Goal: Find contact information: Find contact information

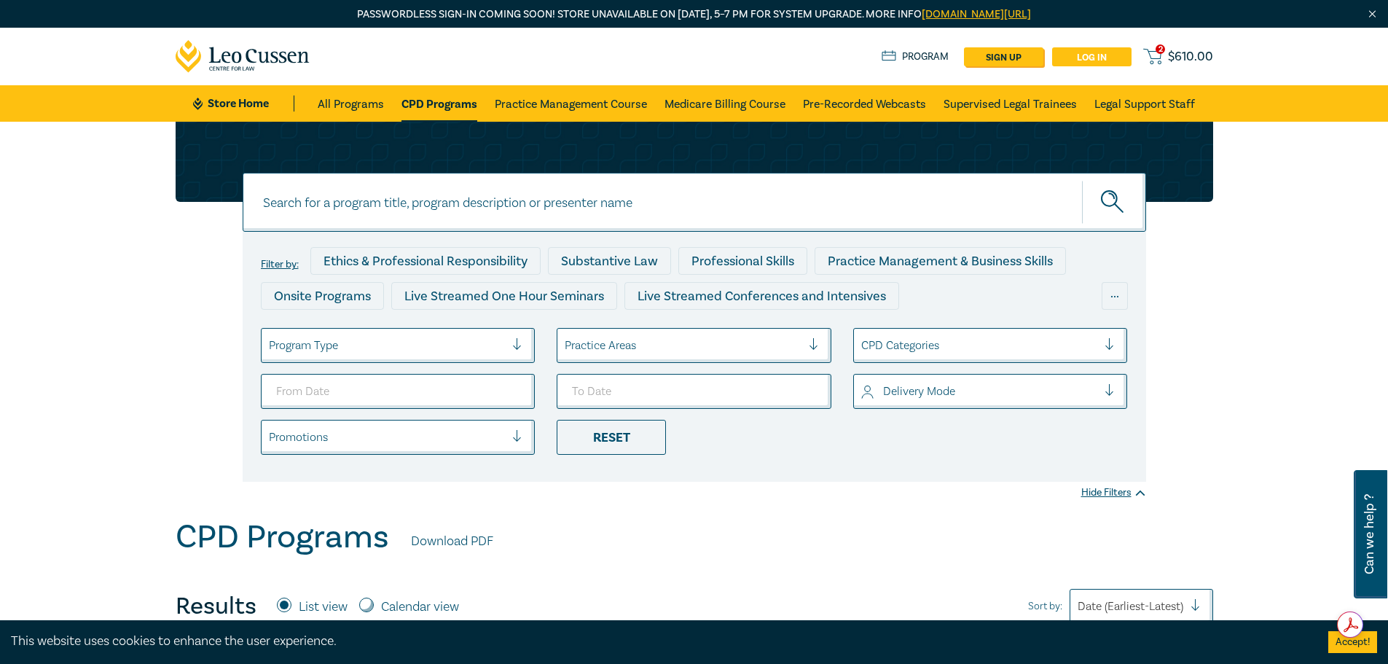
click at [1082, 55] on link "Log in" at bounding box center [1091, 56] width 79 height 19
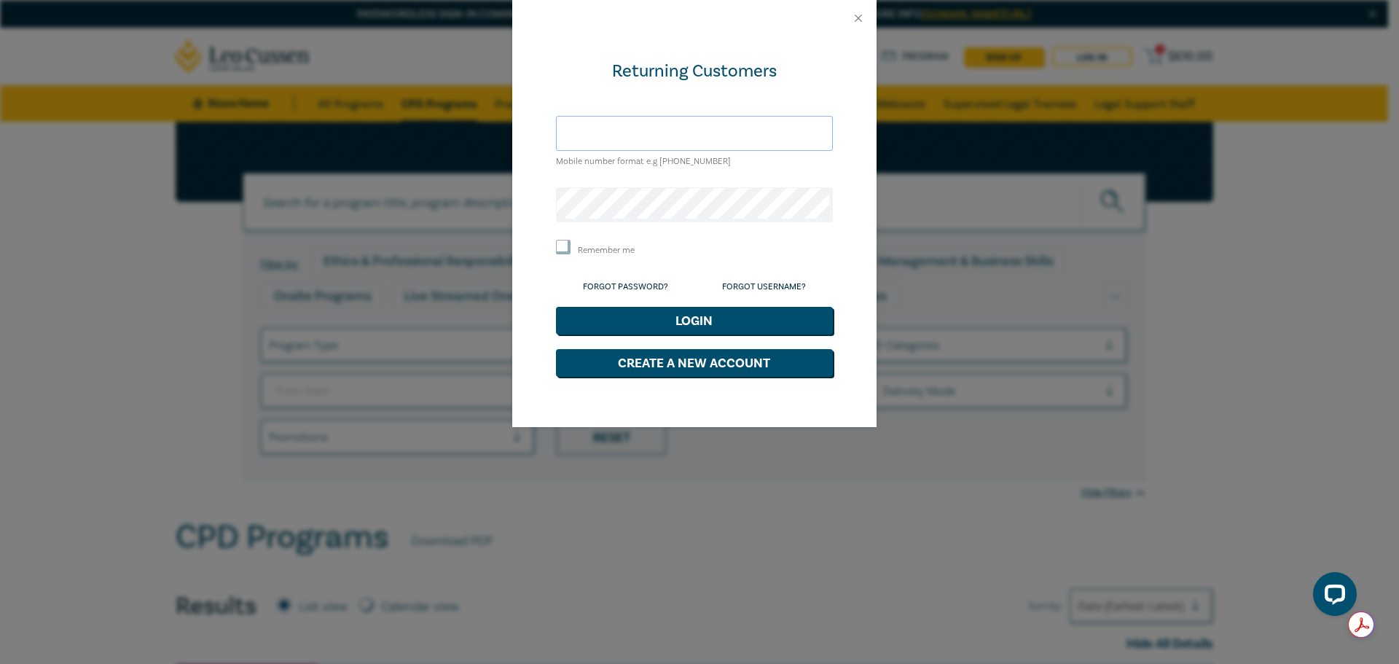
click at [673, 134] on input "text" at bounding box center [694, 133] width 277 height 35
click at [556, 307] on button "Login" at bounding box center [694, 321] width 277 height 28
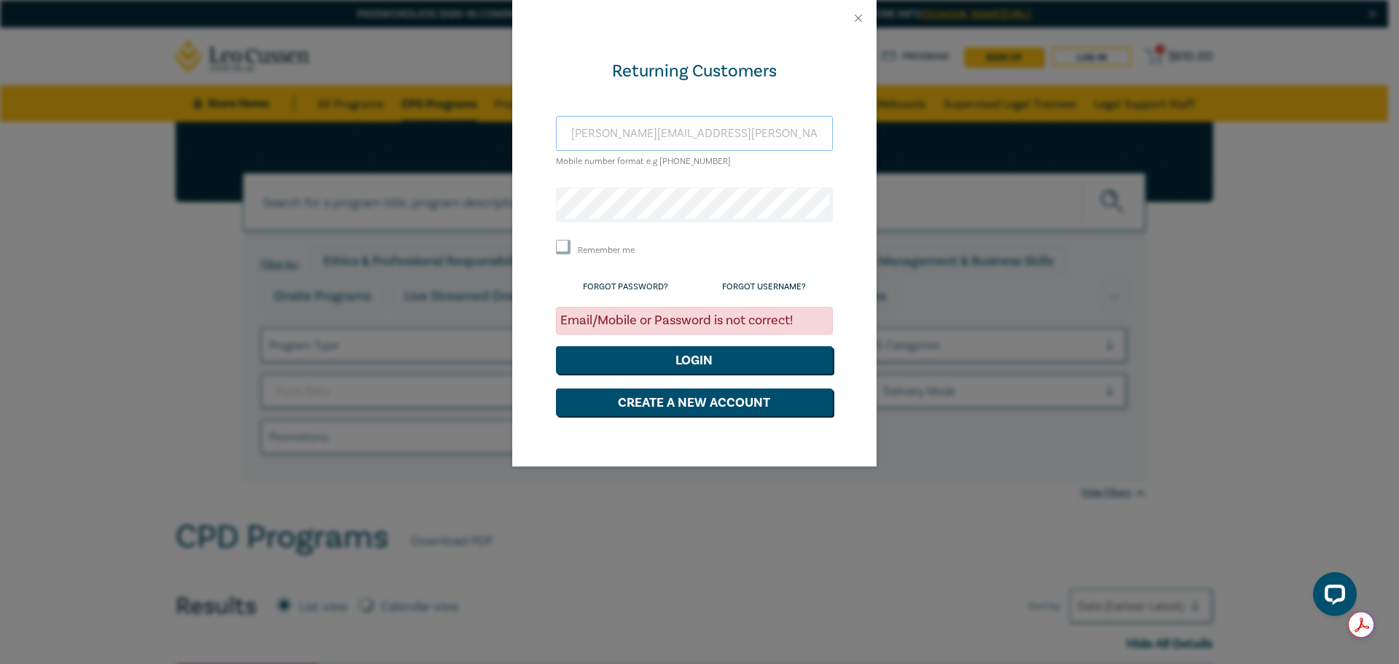
drag, startPoint x: 638, startPoint y: 132, endPoint x: 643, endPoint y: 141, distance: 10.4
click at [638, 132] on input "wendy.tanner@vickerybros.com" at bounding box center [694, 133] width 277 height 35
type input "wendy.williams@vickerybros.com"
click at [703, 364] on button "Login" at bounding box center [694, 360] width 277 height 28
click at [858, 17] on button "Close" at bounding box center [858, 18] width 13 height 13
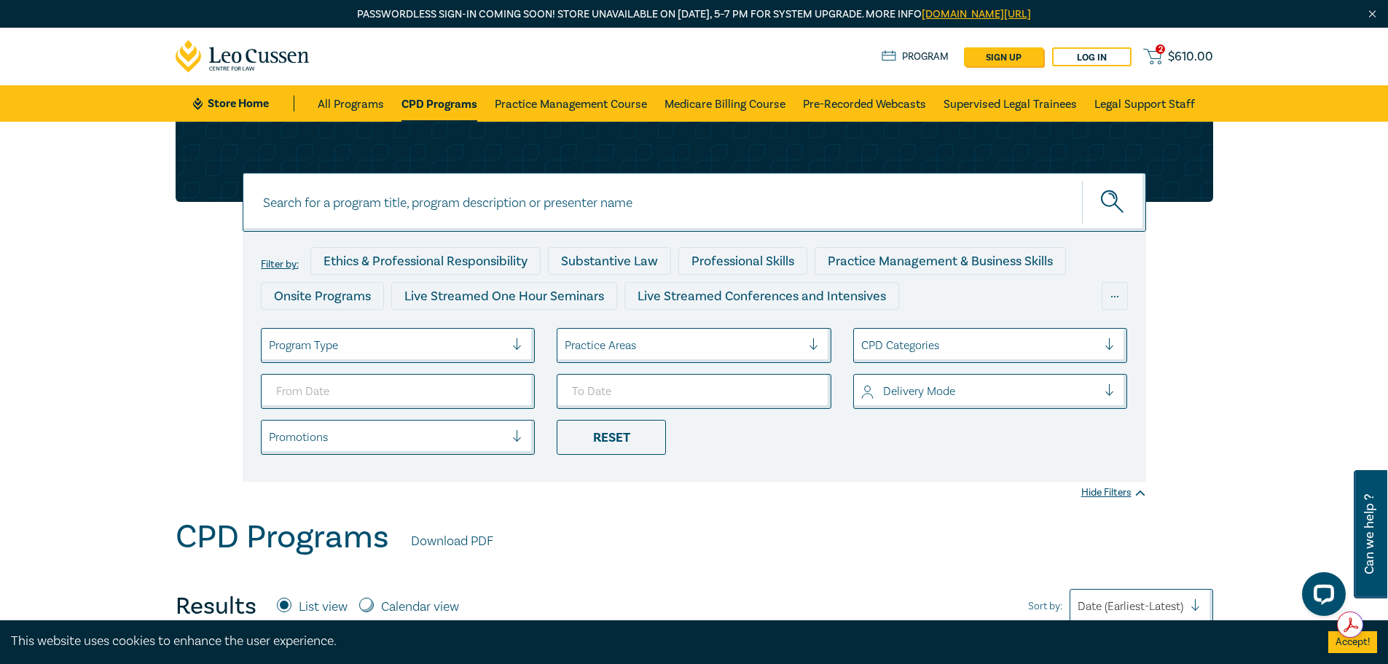
click at [1154, 55] on icon at bounding box center [1152, 56] width 18 height 18
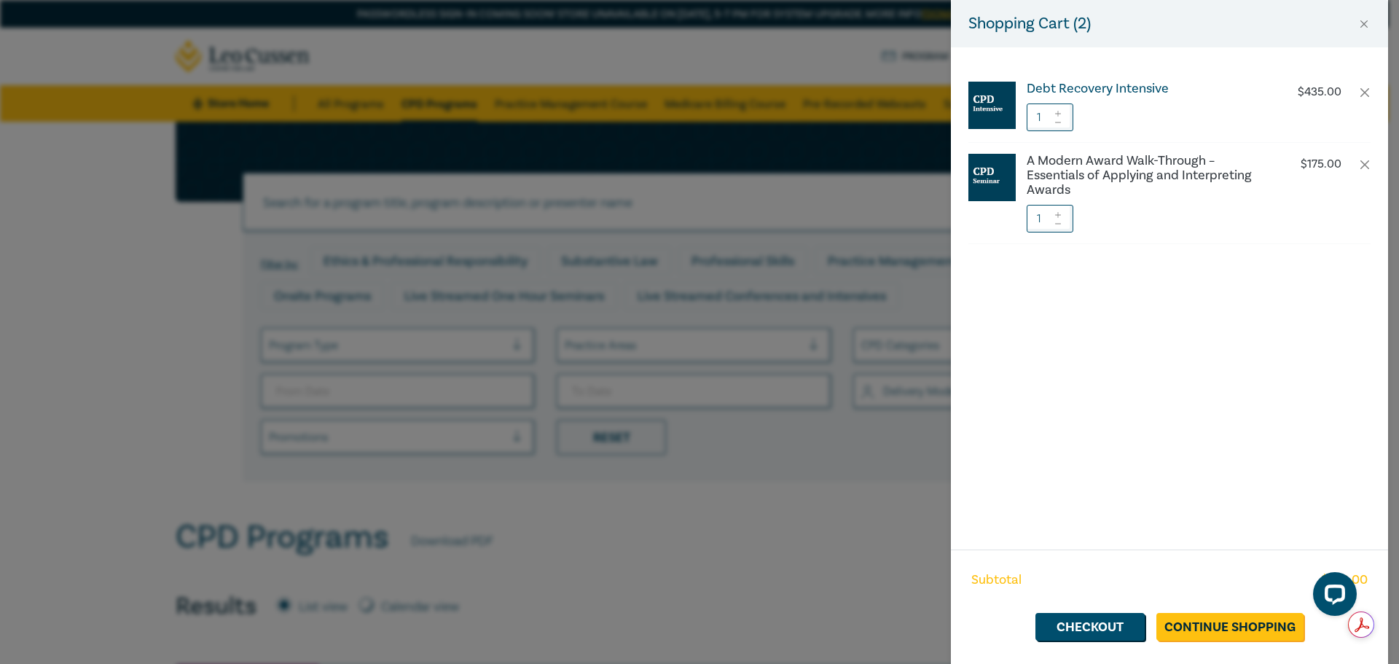
click at [1095, 89] on h6 "Debt Recovery Intensive" at bounding box center [1148, 89] width 242 height 15
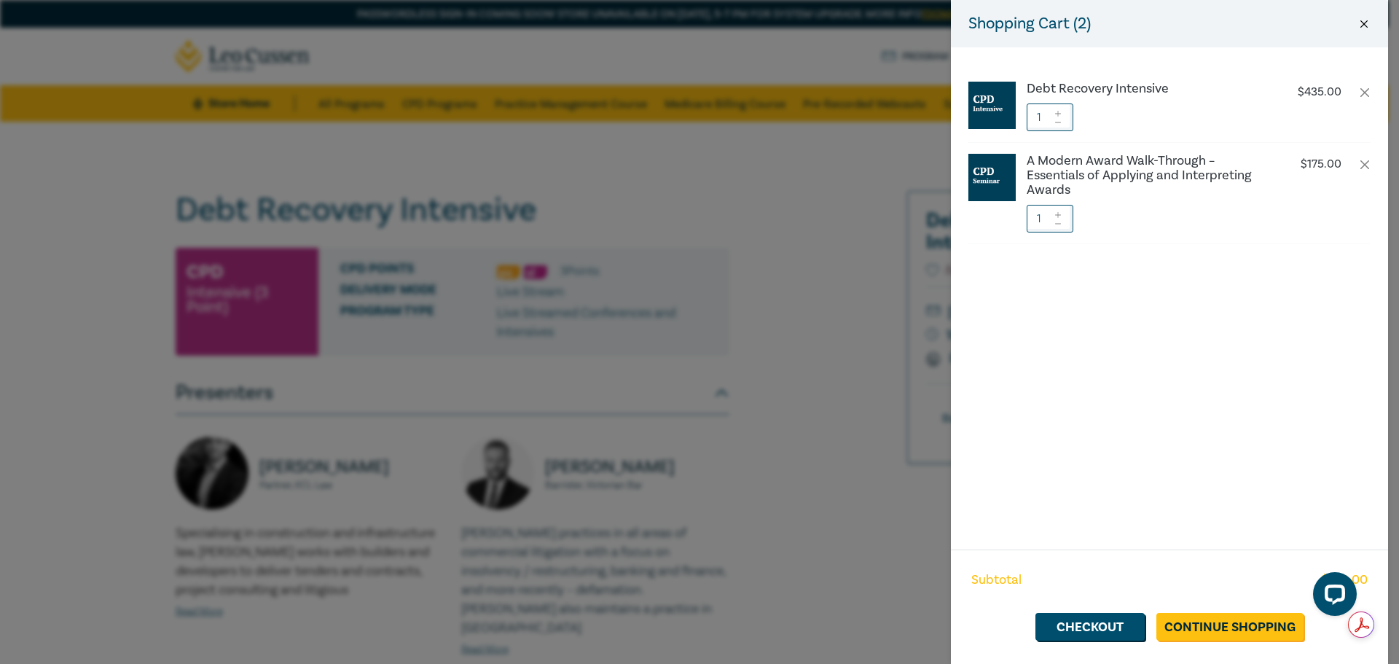
click at [1365, 20] on button "Close" at bounding box center [1364, 23] width 13 height 13
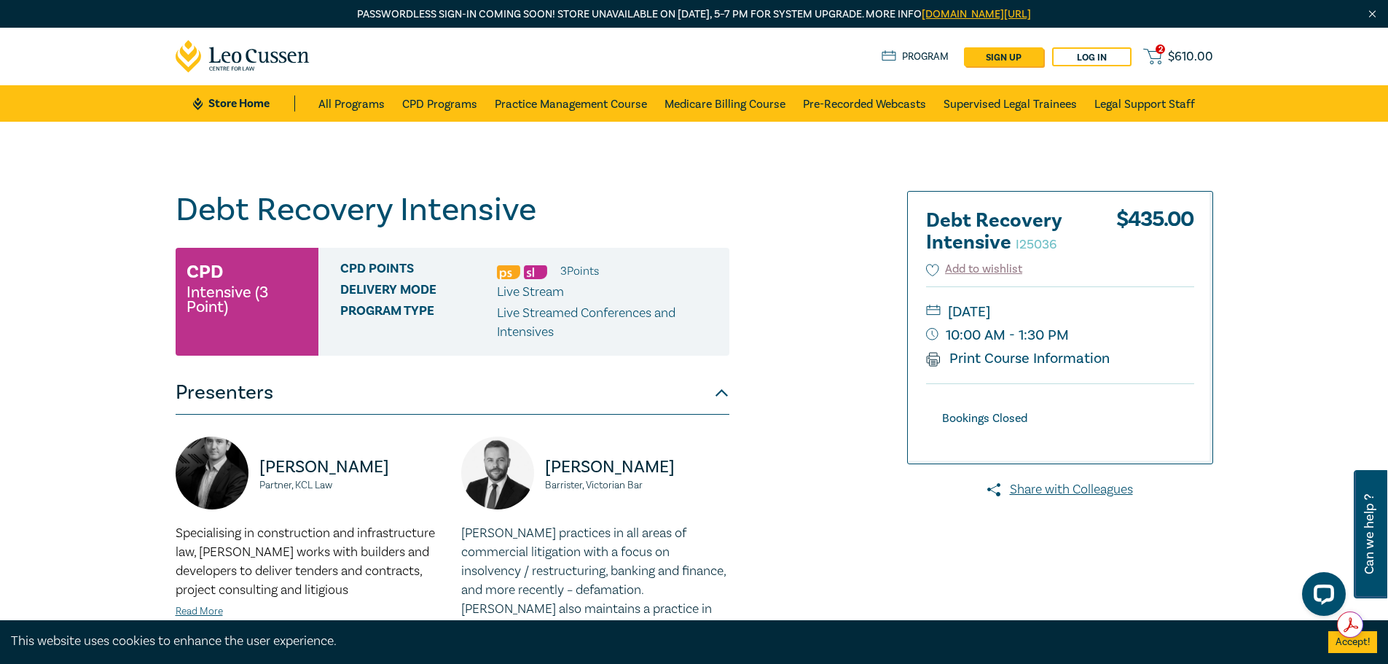
click at [1154, 56] on icon at bounding box center [1152, 56] width 18 height 18
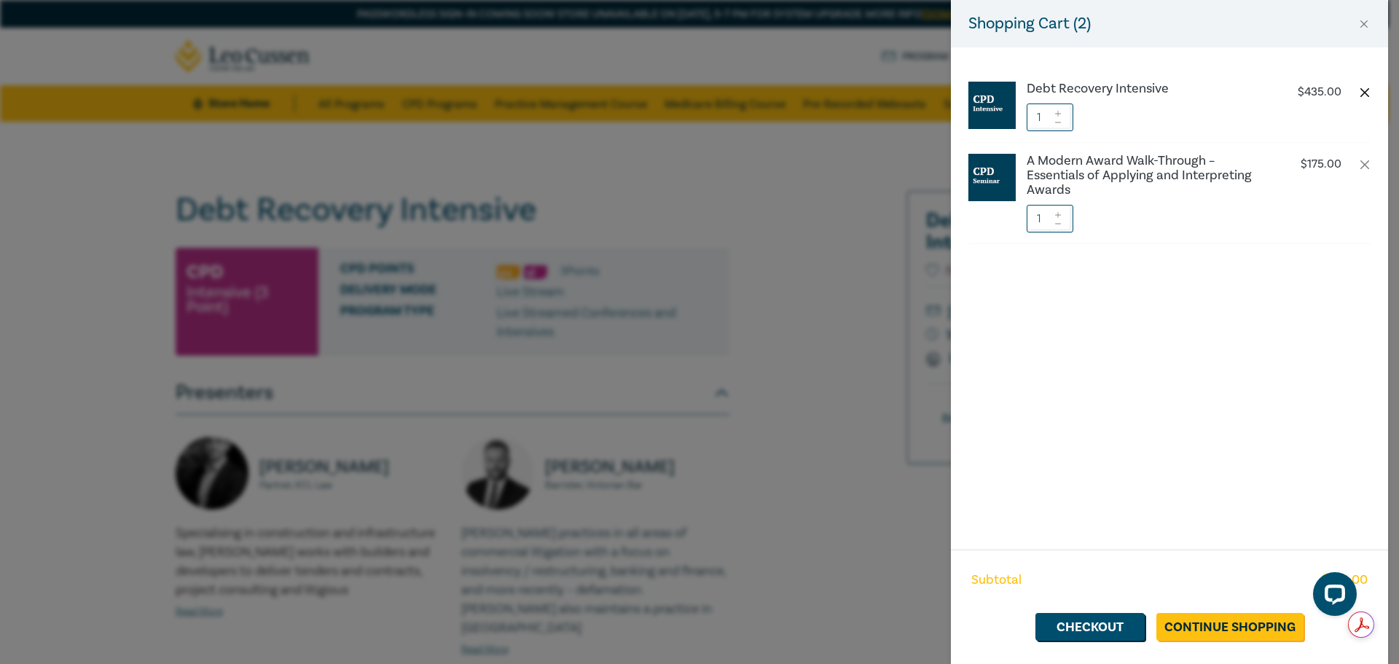
click at [1366, 95] on button "button" at bounding box center [1365, 93] width 12 height 12
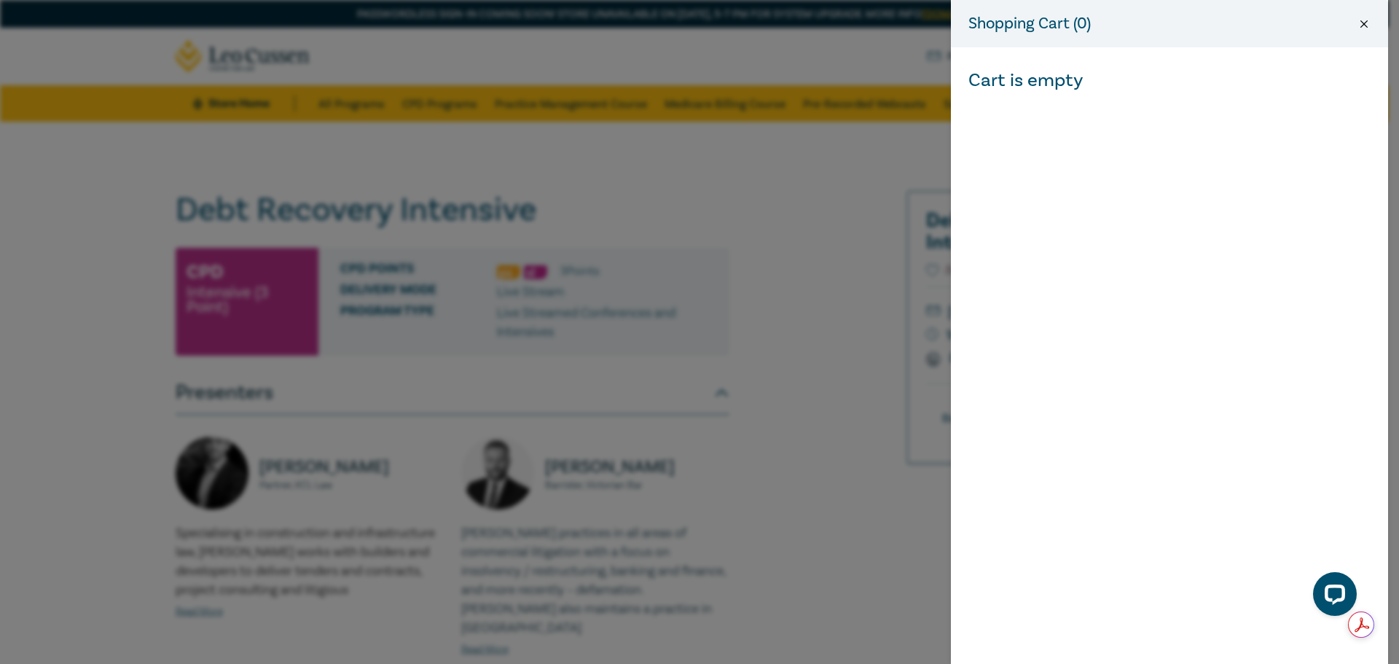
click at [1365, 25] on button "Close" at bounding box center [1364, 23] width 13 height 13
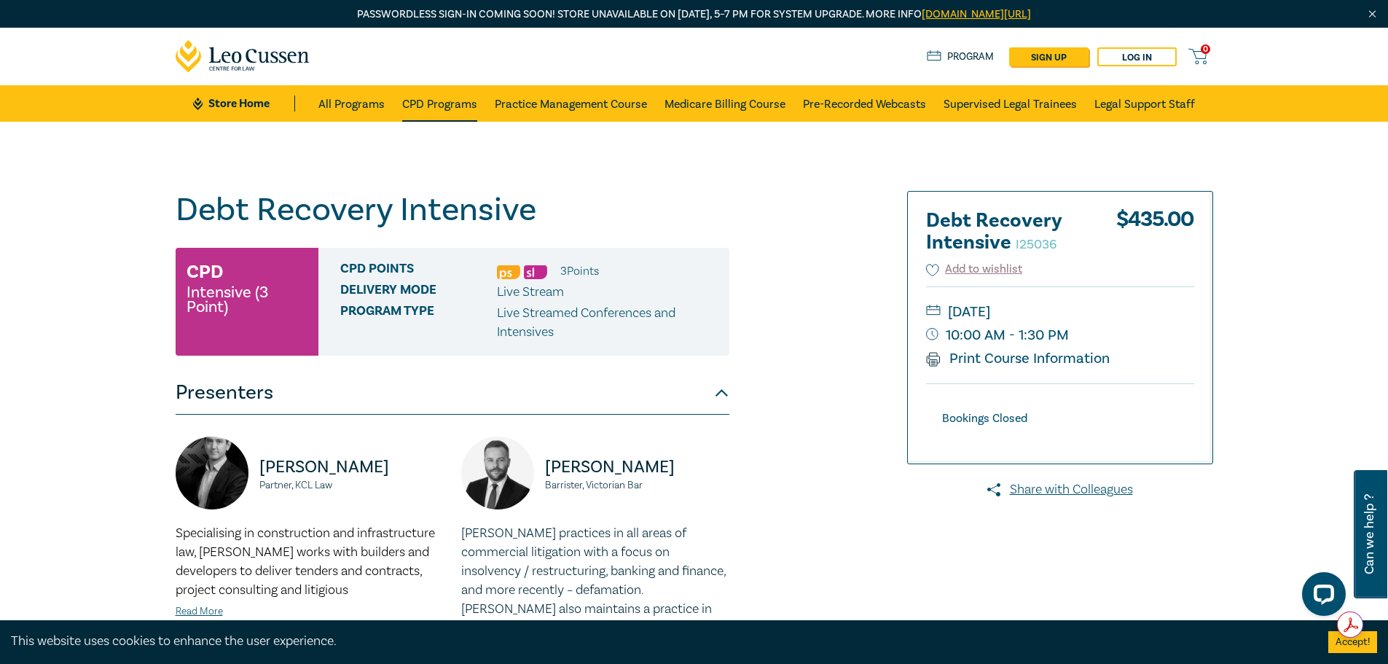
click at [458, 103] on link "CPD Programs" at bounding box center [439, 103] width 75 height 36
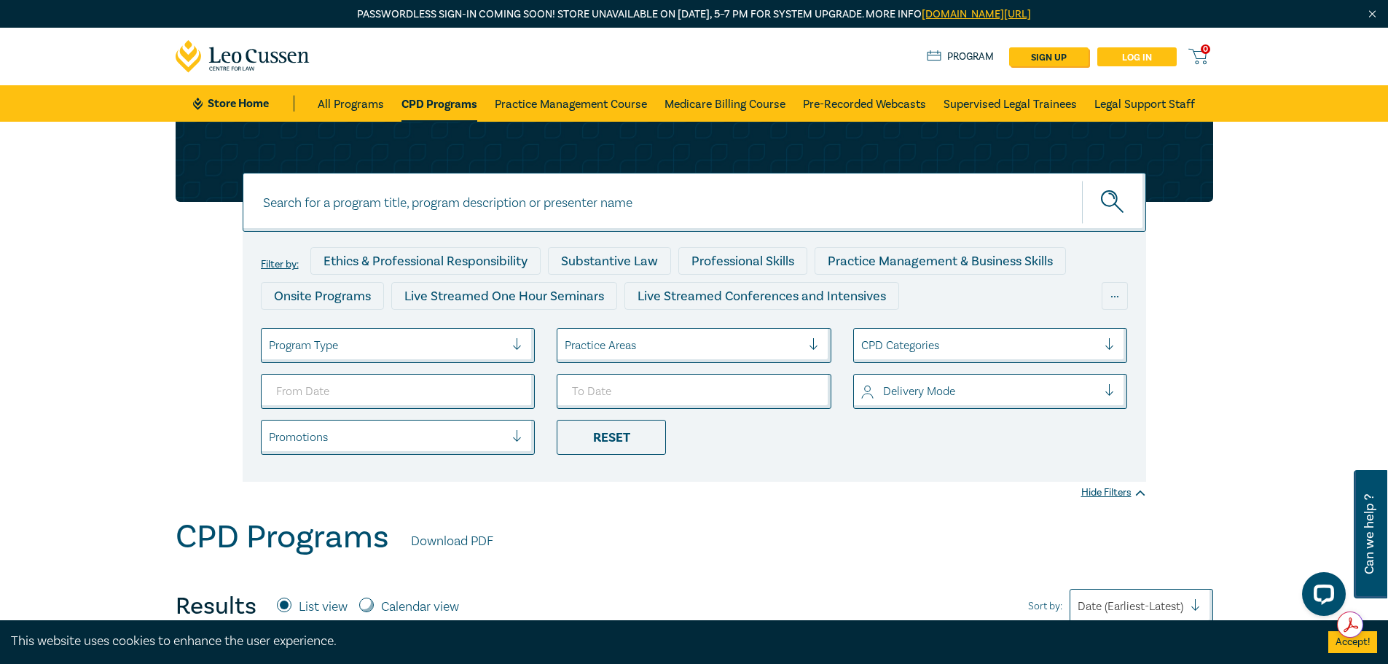
click at [1142, 55] on link "Log in" at bounding box center [1137, 56] width 79 height 19
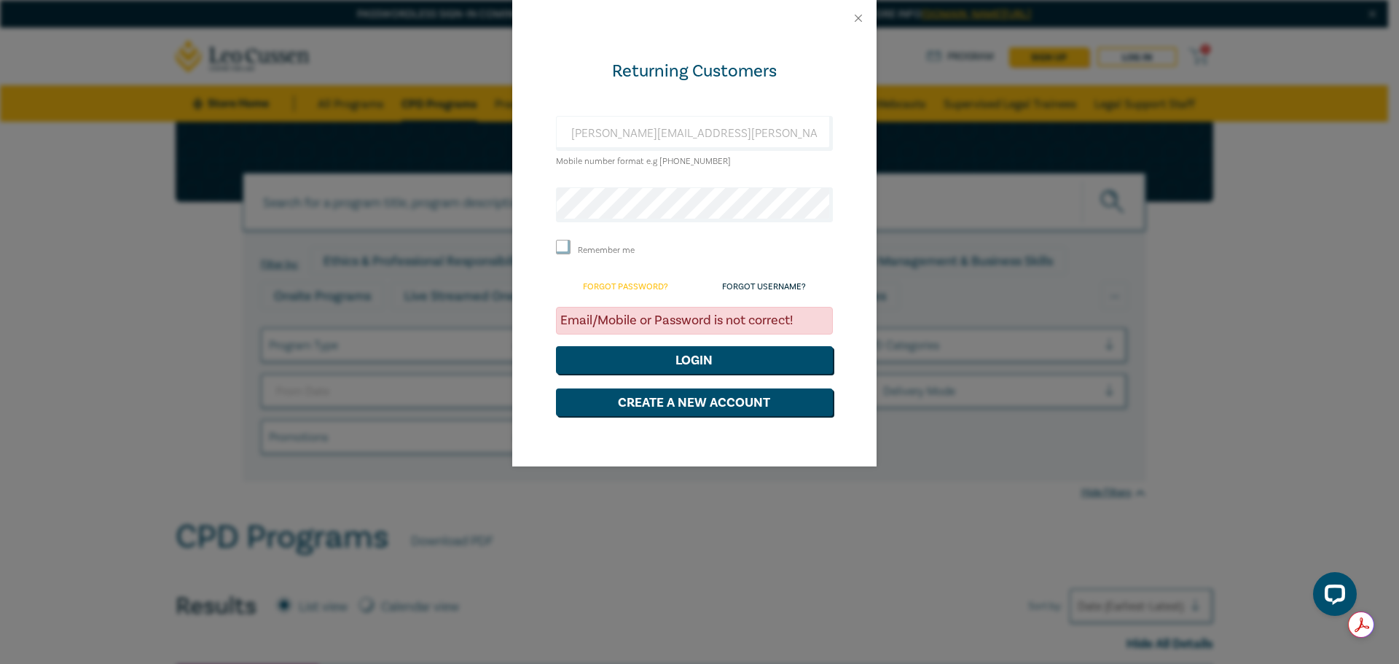
click at [646, 285] on link "Forgot Password?" at bounding box center [625, 286] width 85 height 11
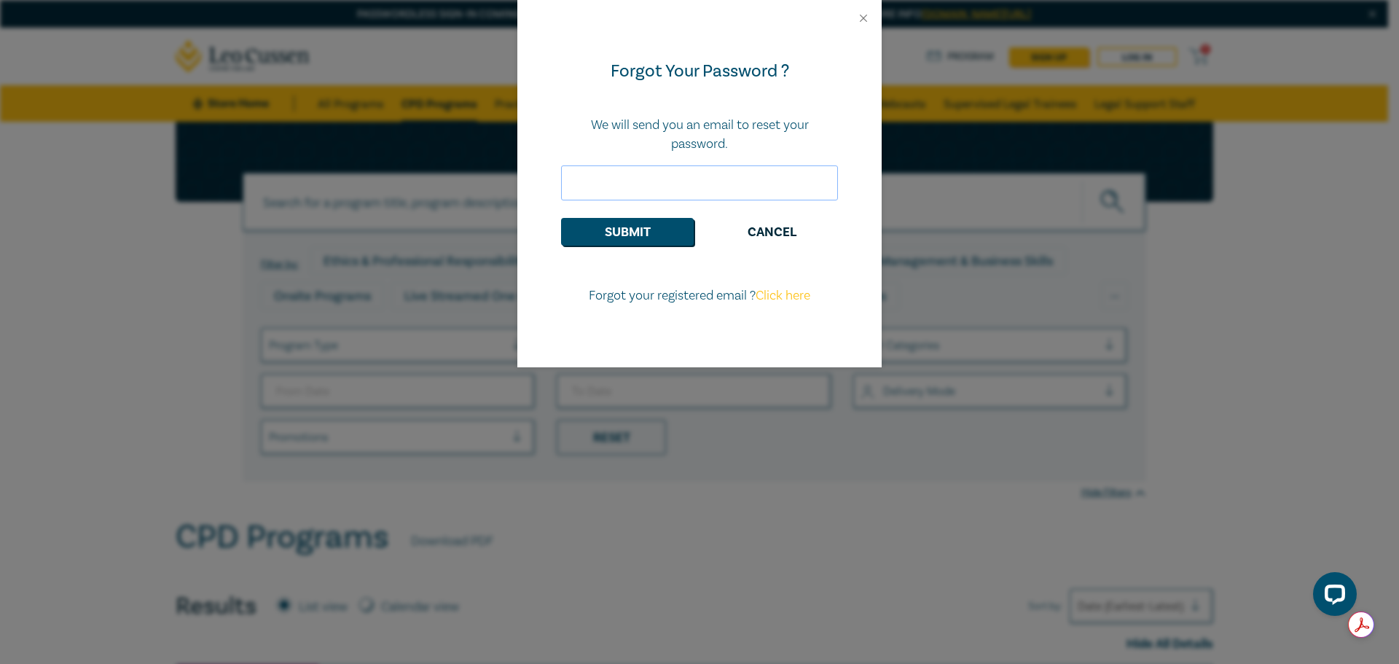
click at [604, 184] on input "email" at bounding box center [699, 182] width 277 height 35
click at [589, 181] on input "hr@vickerybros.com" at bounding box center [699, 182] width 277 height 35
click at [609, 226] on button "Submit" at bounding box center [627, 232] width 133 height 28
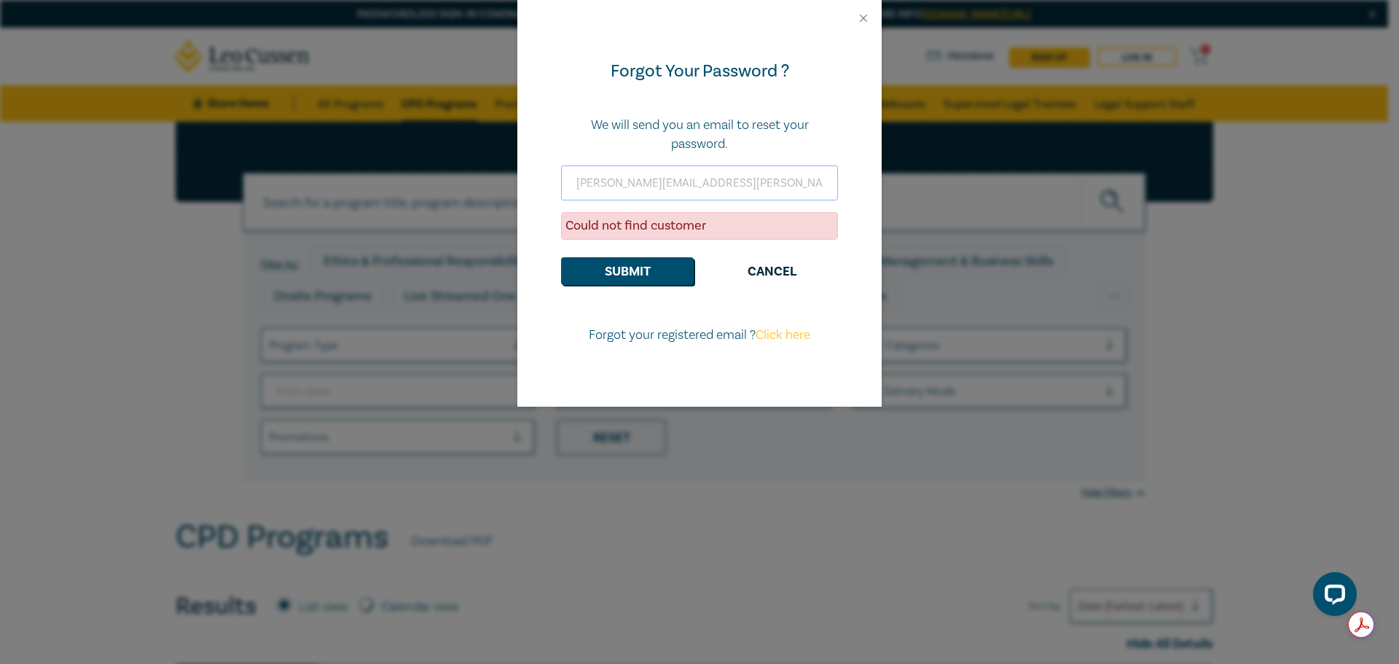
click at [646, 181] on input "wendy.tanner@vickerybros.com" at bounding box center [699, 182] width 277 height 35
click at [619, 270] on button "Submit" at bounding box center [627, 271] width 133 height 28
drag, startPoint x: 652, startPoint y: 181, endPoint x: 494, endPoint y: 182, distance: 158.2
click at [494, 182] on div "Forgot Your Password ? We will send you an email to reset your password. wendy.…" at bounding box center [699, 332] width 1399 height 664
type input "hr@vickerybros.com"
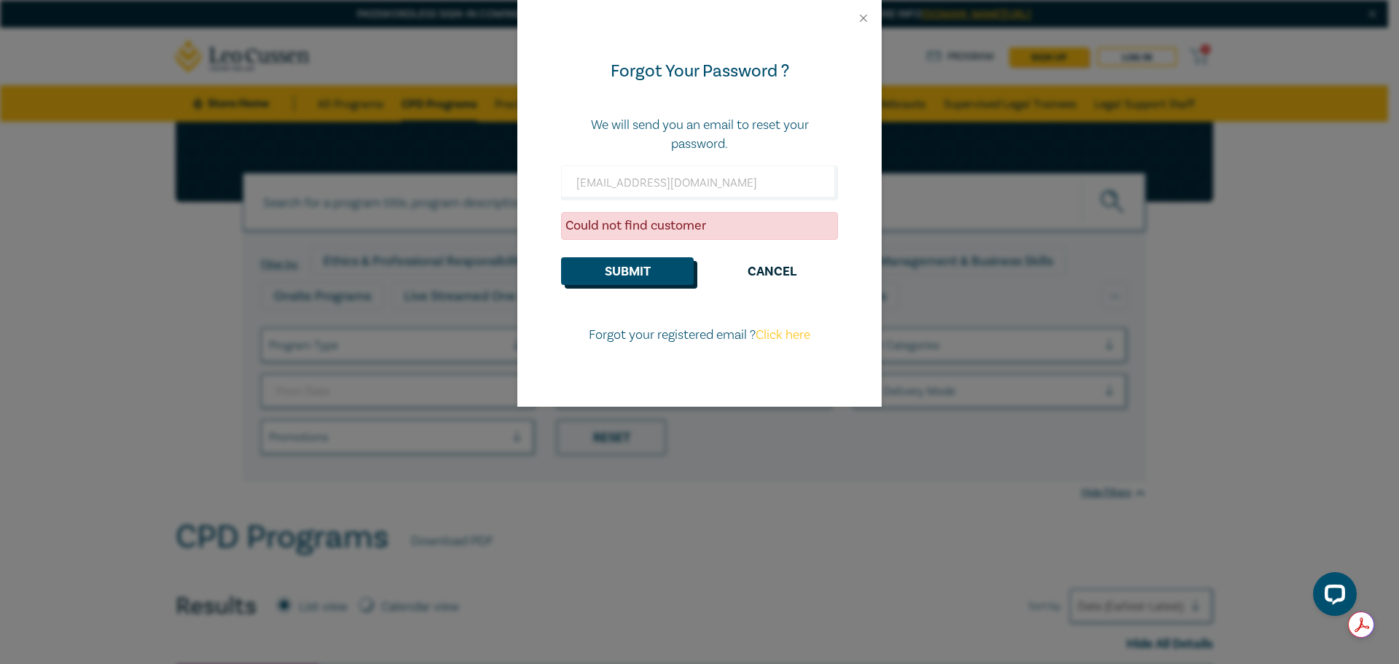
click at [623, 267] on button "Submit" at bounding box center [627, 271] width 133 height 28
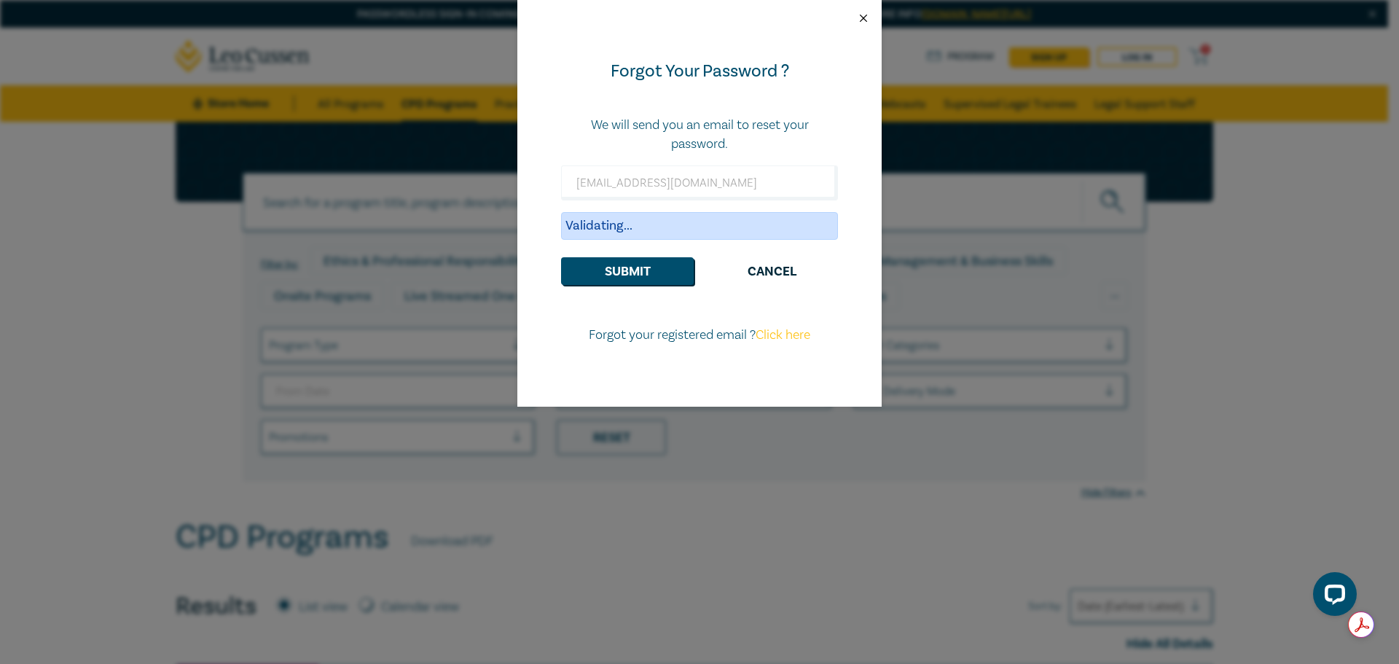
drag, startPoint x: 860, startPoint y: 18, endPoint x: 825, endPoint y: 130, distance: 117.6
click at [860, 19] on button "Close" at bounding box center [863, 18] width 13 height 13
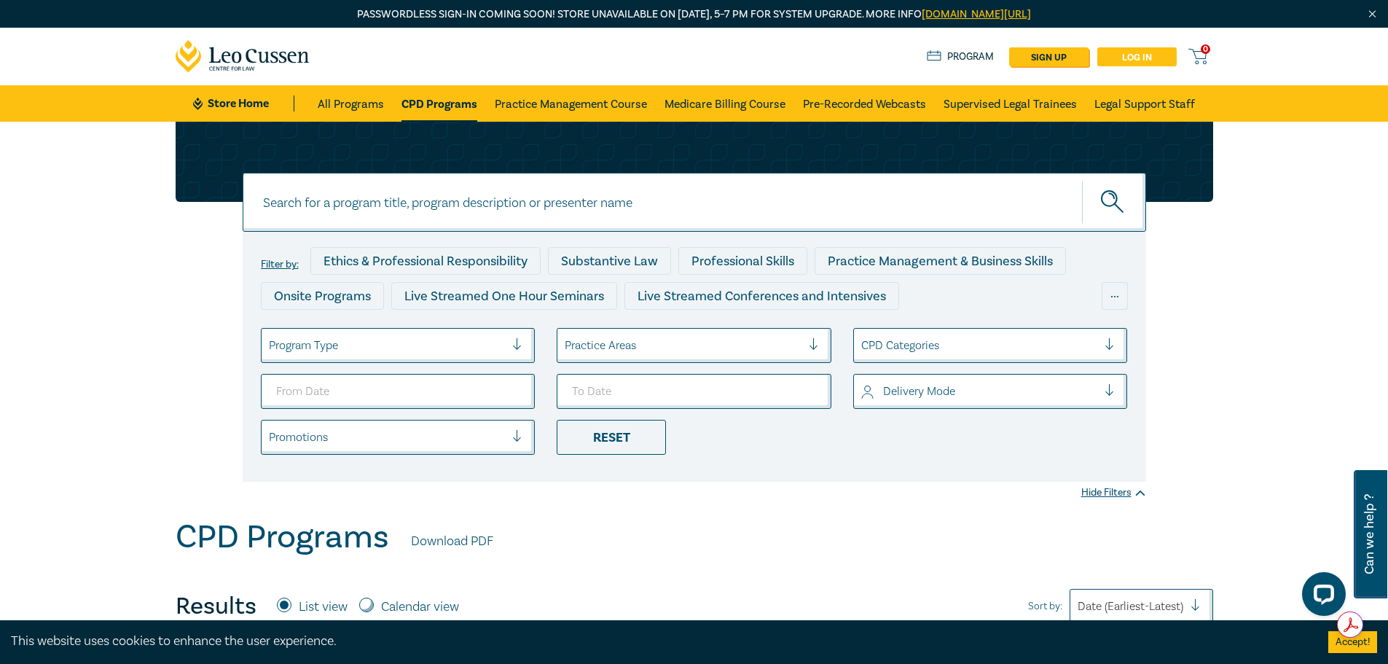
click at [1138, 55] on link "Log in" at bounding box center [1137, 56] width 79 height 19
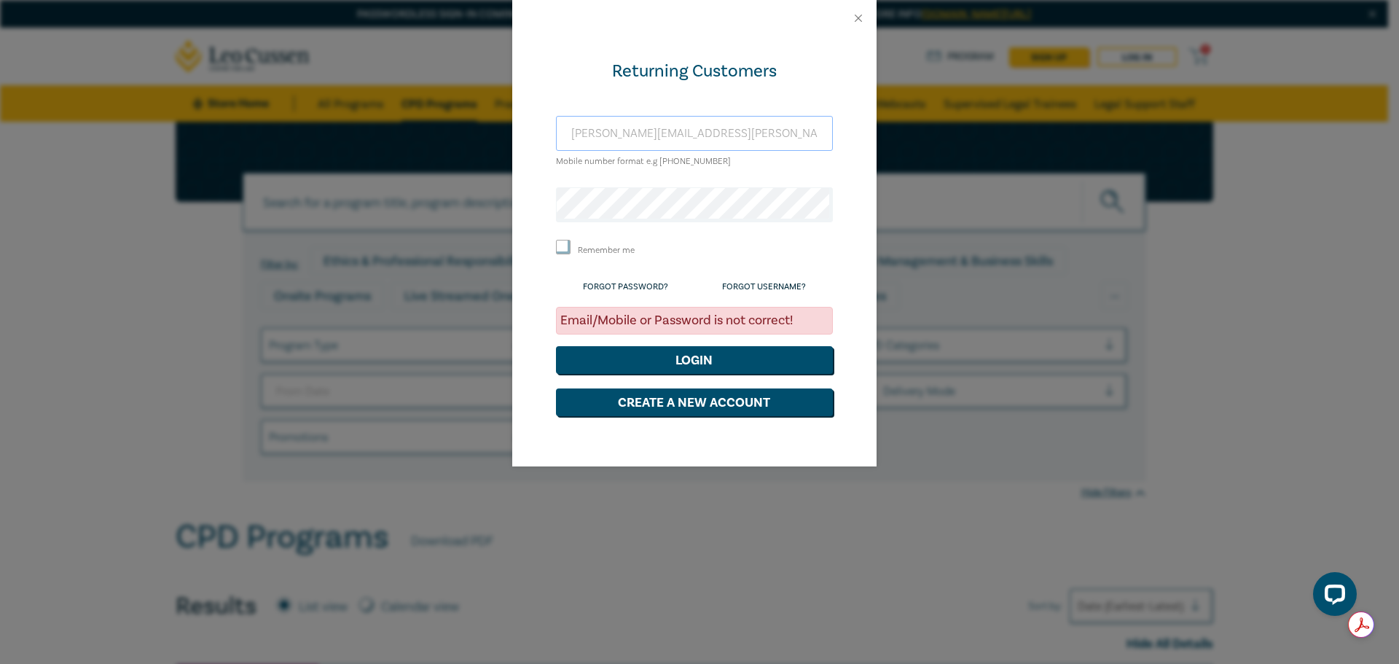
click at [665, 132] on input "wendy.williams@vickerybros.com" at bounding box center [694, 133] width 277 height 35
drag, startPoint x: 766, startPoint y: 129, endPoint x: 469, endPoint y: 132, distance: 296.6
click at [469, 132] on div "Returning Customers wendy.williams@vickerybros.com Mobile number format e.g +61…" at bounding box center [699, 332] width 1399 height 664
type input "hr@vickerybros.com"
click at [532, 208] on div "Returning Customers hr@vickerybros.com Mobile number format e.g +61 000000000 R…" at bounding box center [694, 251] width 364 height 430
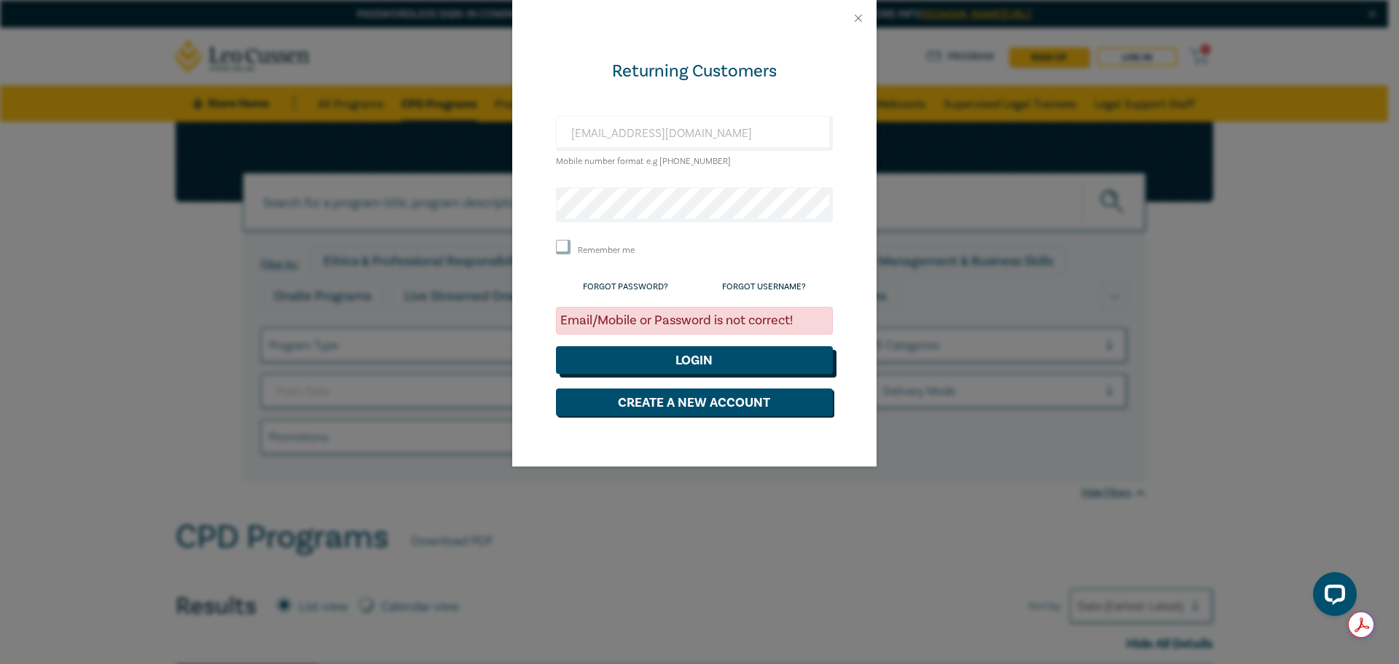
click at [700, 359] on button "Login" at bounding box center [694, 360] width 277 height 28
click at [651, 289] on link "Forgot Password?" at bounding box center [625, 286] width 85 height 11
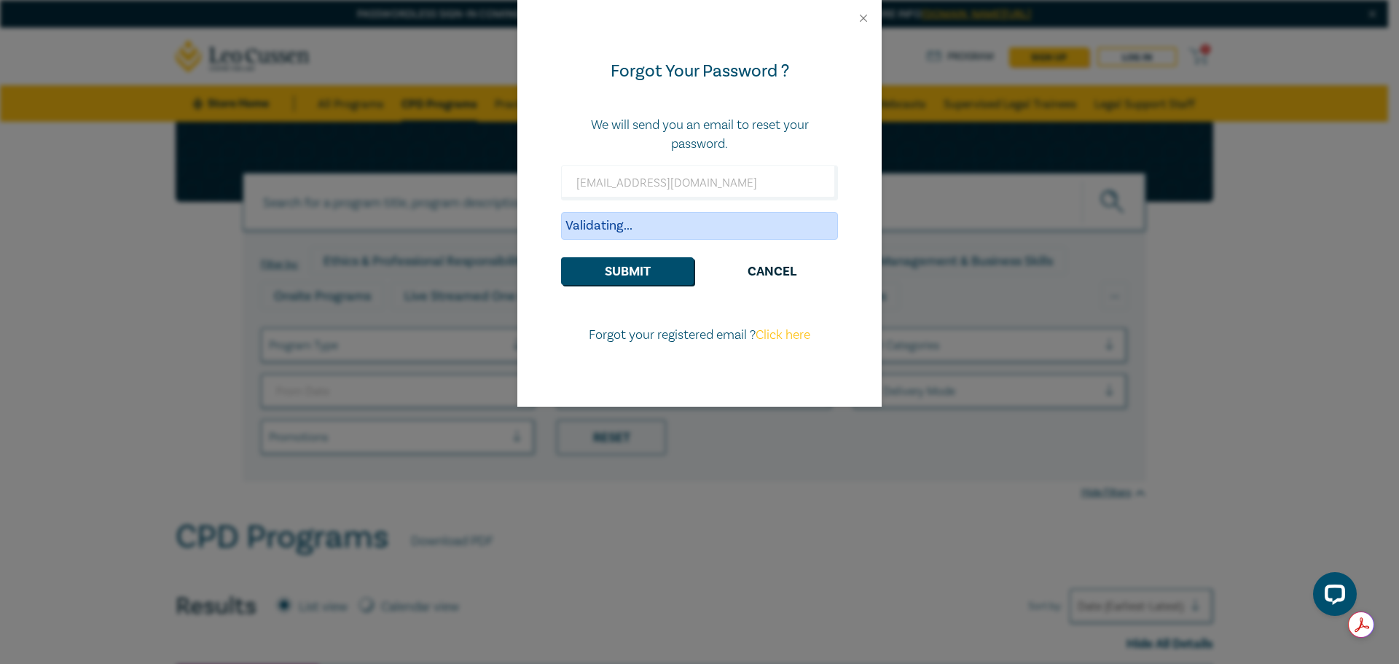
click at [781, 336] on link "Click here" at bounding box center [783, 335] width 55 height 17
select select "AU"
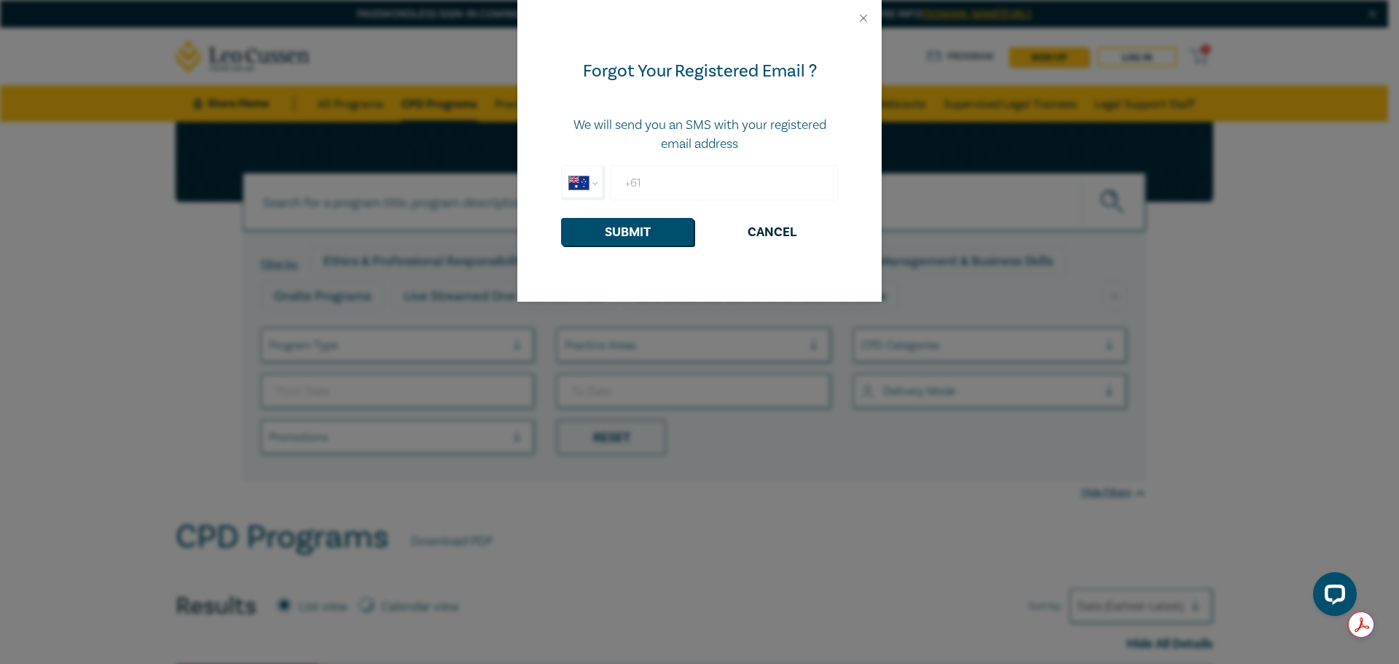
click at [651, 184] on input "+61" at bounding box center [724, 182] width 228 height 35
click at [631, 231] on button "Submit" at bounding box center [627, 232] width 133 height 28
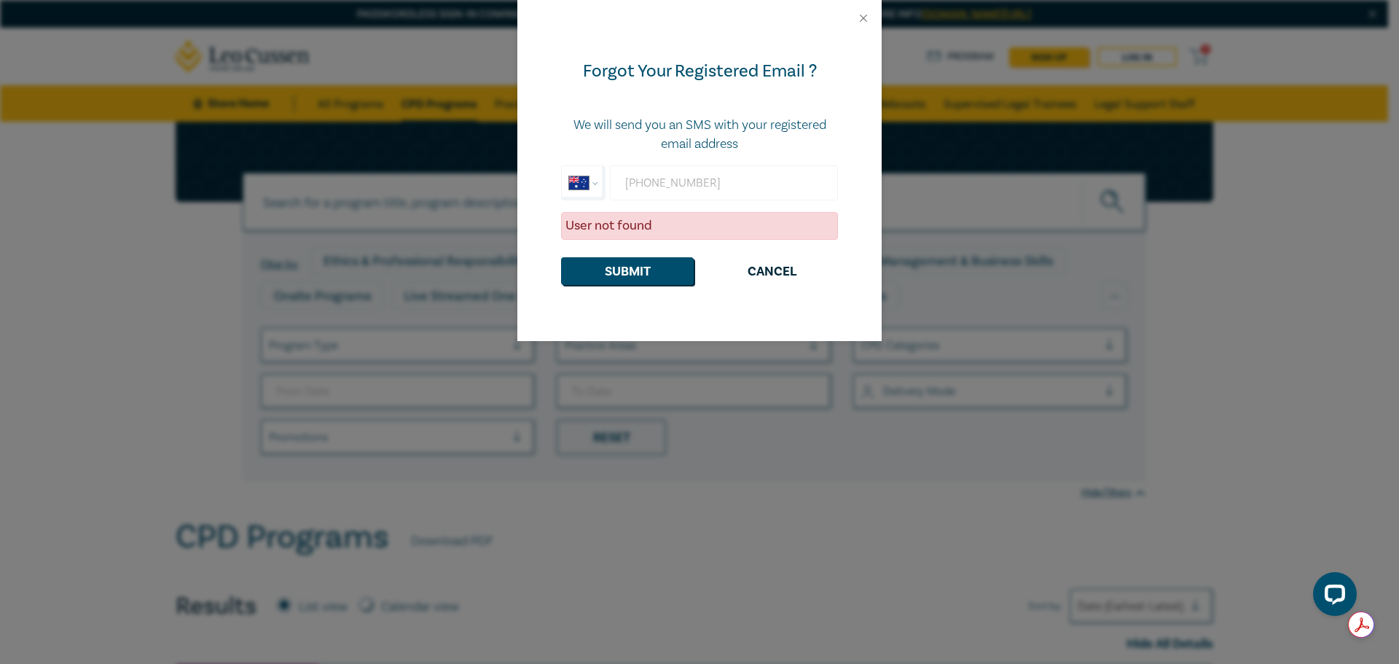
drag, startPoint x: 723, startPoint y: 185, endPoint x: 654, endPoint y: 184, distance: 69.2
click at [654, 184] on input "+61 409 752 777" at bounding box center [724, 182] width 228 height 35
type input "+61 413"
drag, startPoint x: 685, startPoint y: 184, endPoint x: 550, endPoint y: 184, distance: 134.8
click at [550, 184] on div "Forgot Your Registered Email ? We will send you an SMS with your registered ema…" at bounding box center [699, 188] width 364 height 305
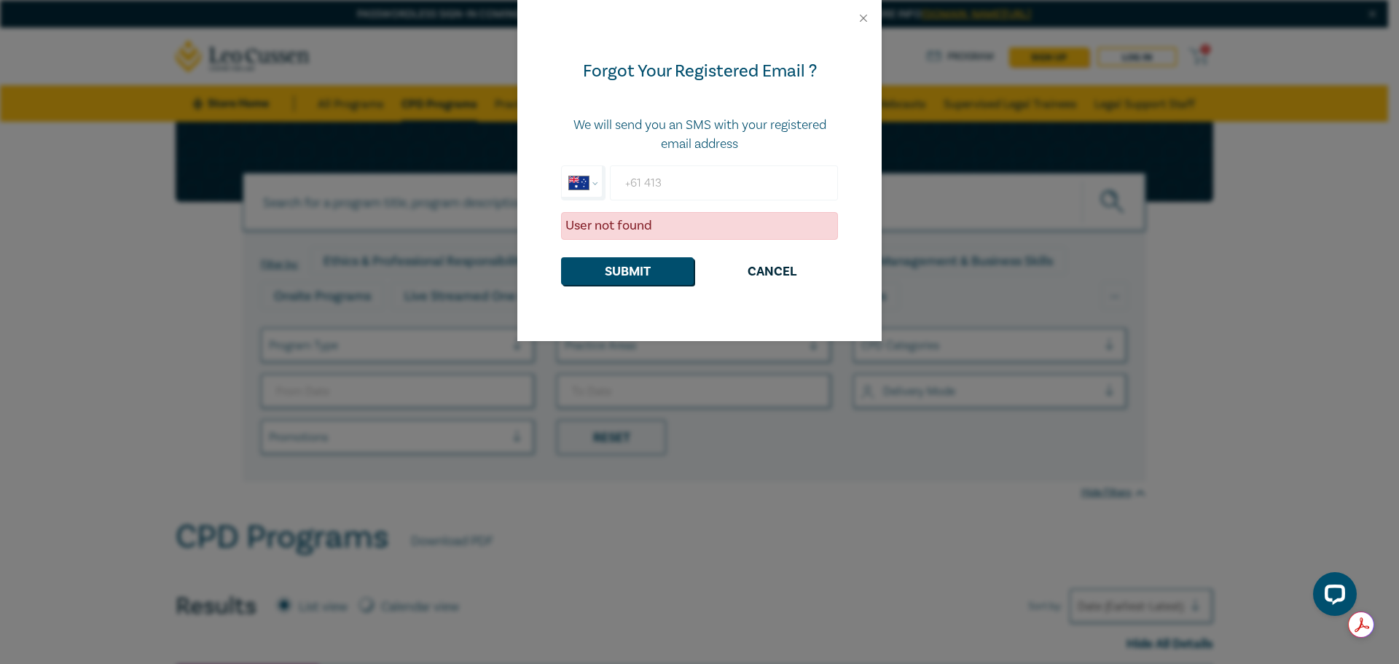
select select "ZZ"
type input "+0413198228"
click at [633, 273] on button "Submit" at bounding box center [627, 271] width 133 height 28
click at [782, 274] on button "Cancel" at bounding box center [771, 271] width 133 height 28
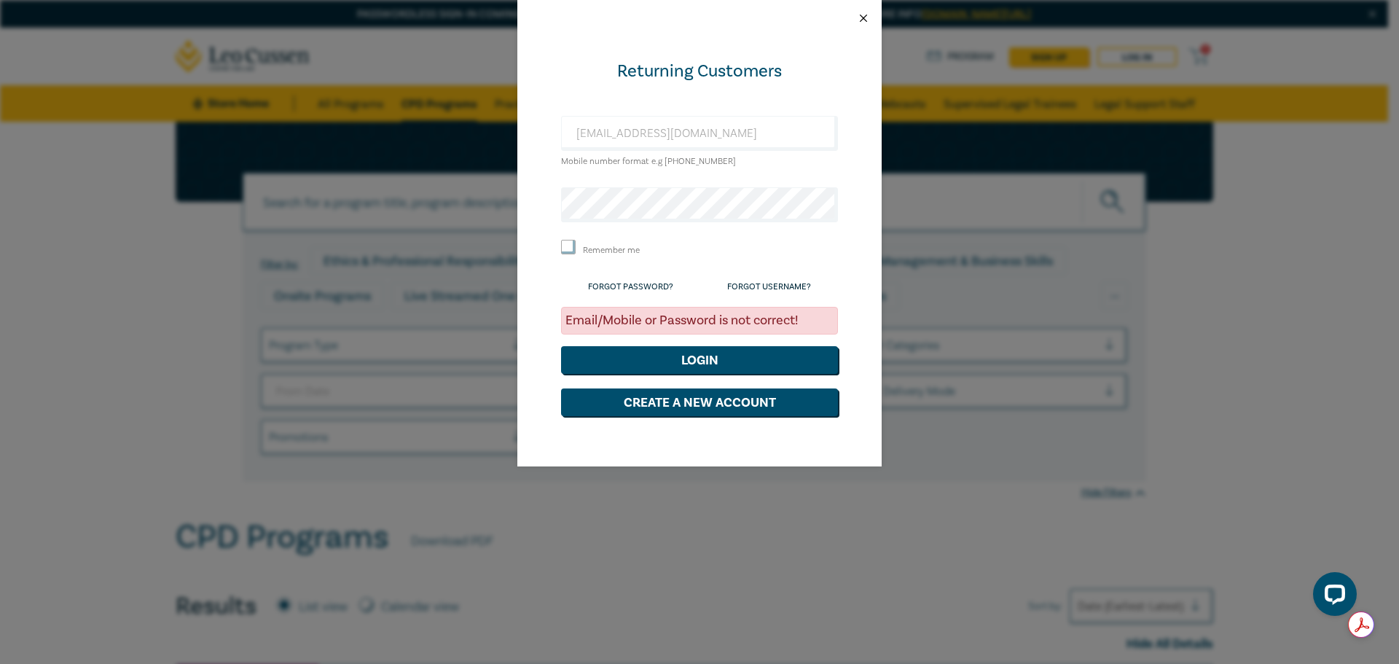
click at [867, 12] on button "Close" at bounding box center [863, 18] width 13 height 13
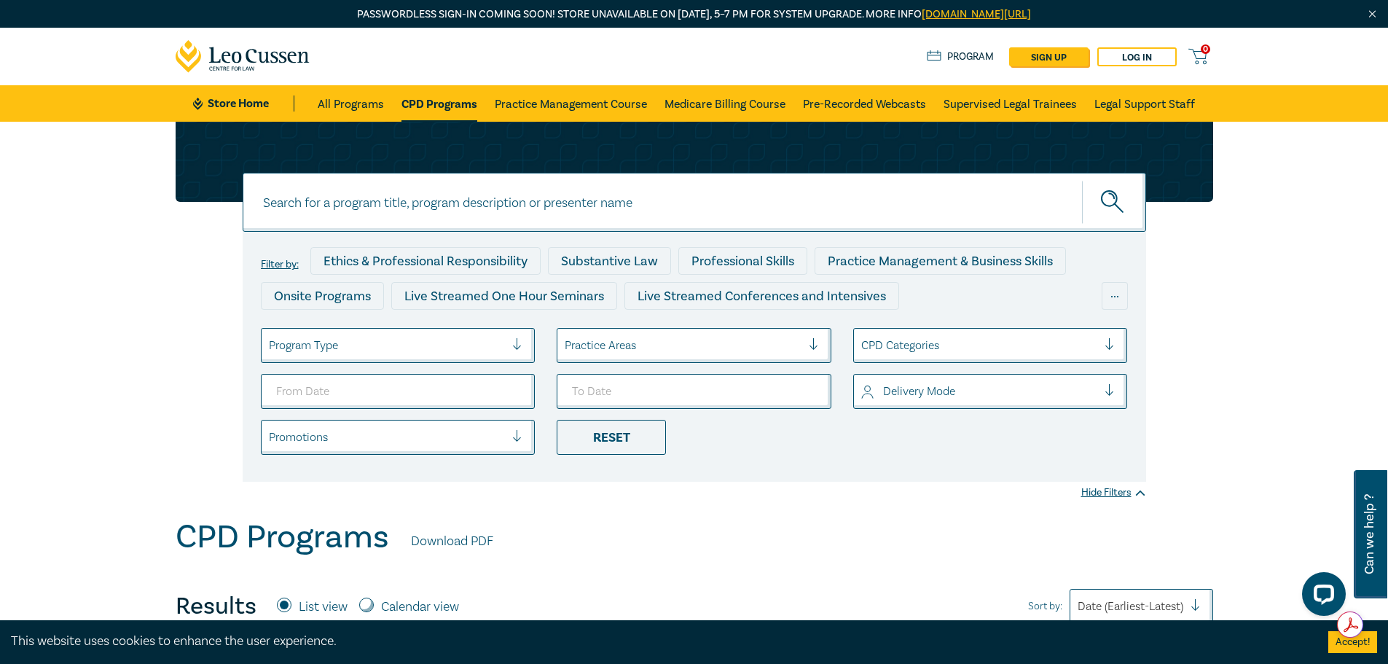
click at [243, 61] on icon at bounding box center [243, 56] width 135 height 33
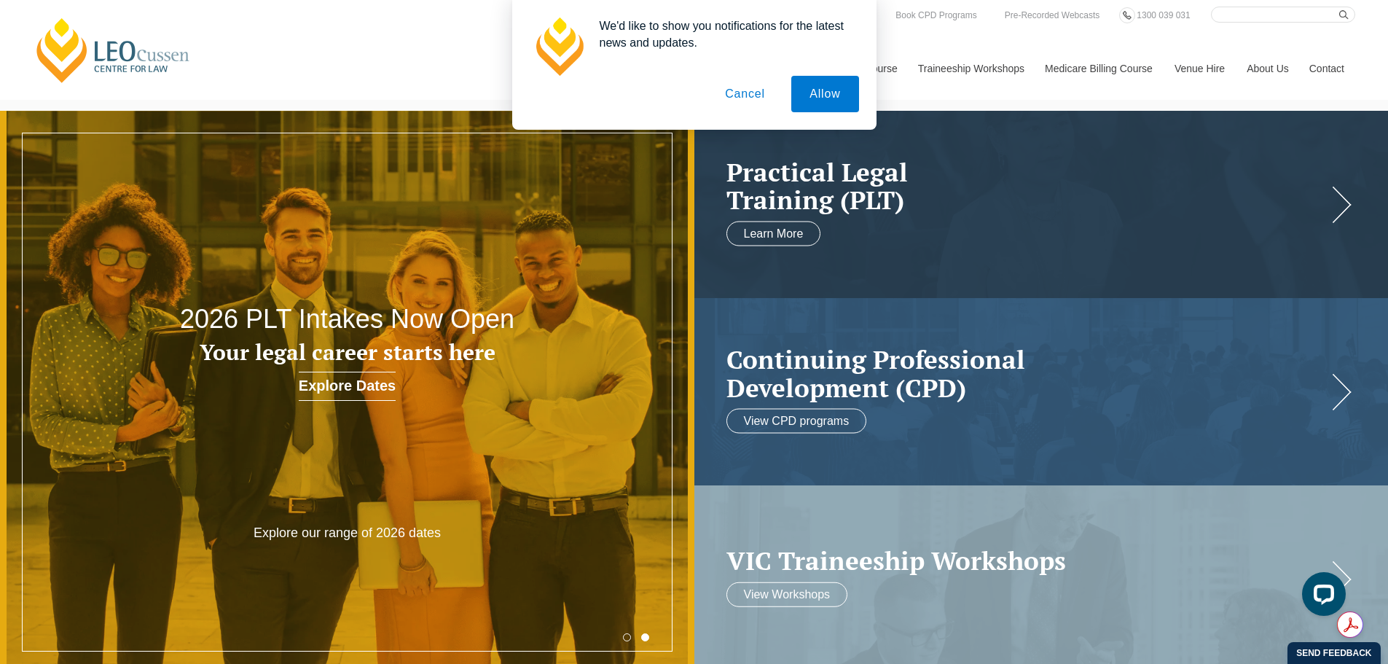
click at [825, 99] on button "Allow" at bounding box center [824, 94] width 67 height 36
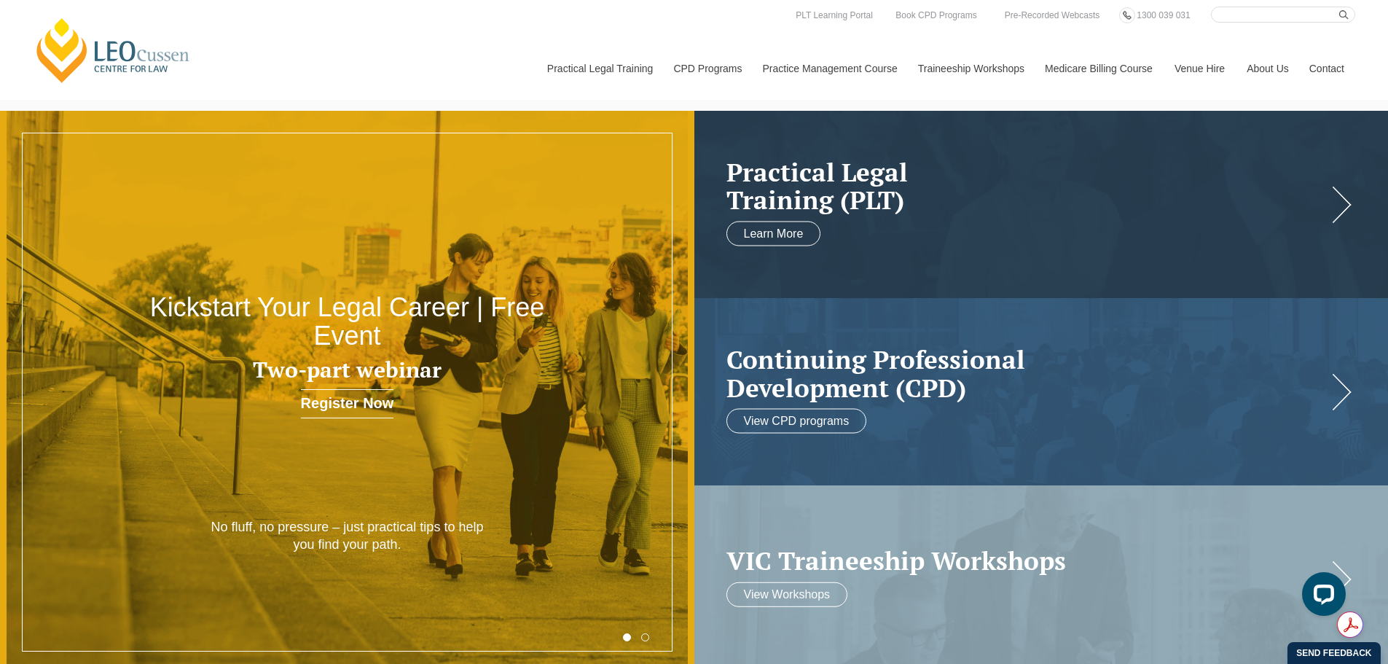
click at [1325, 69] on link "Contact" at bounding box center [1327, 68] width 57 height 63
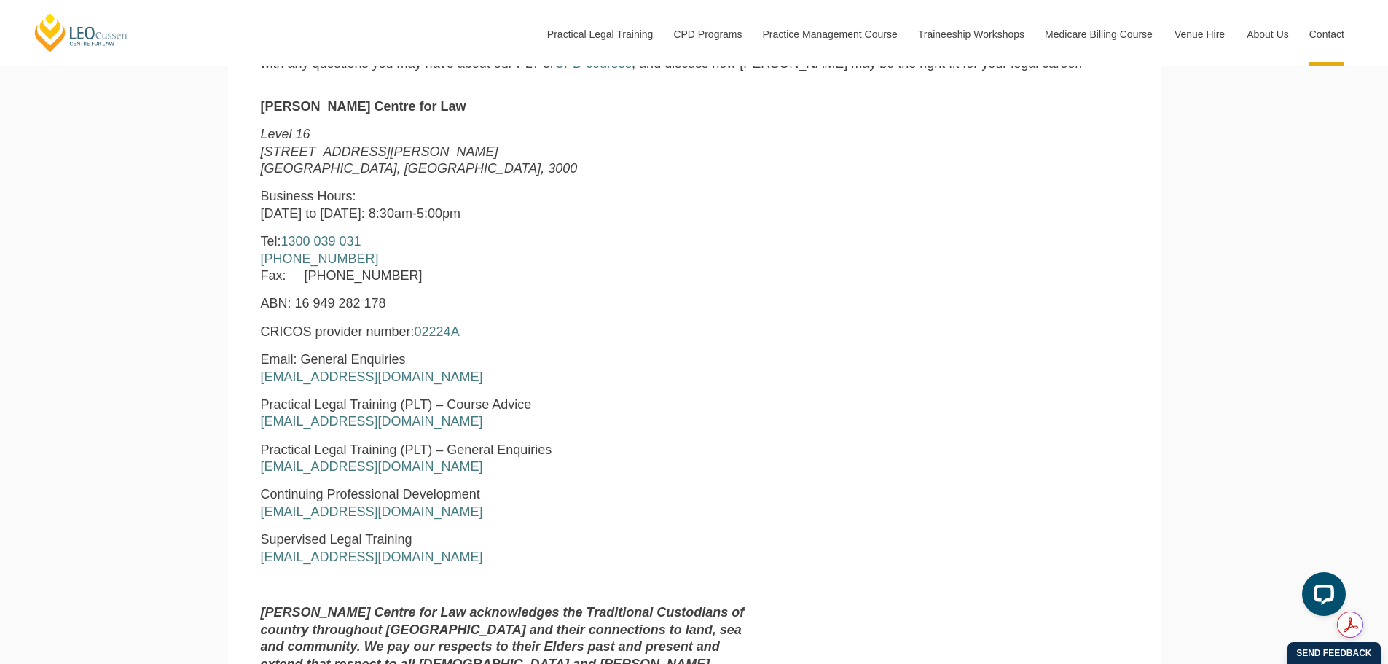
scroll to position [729, 0]
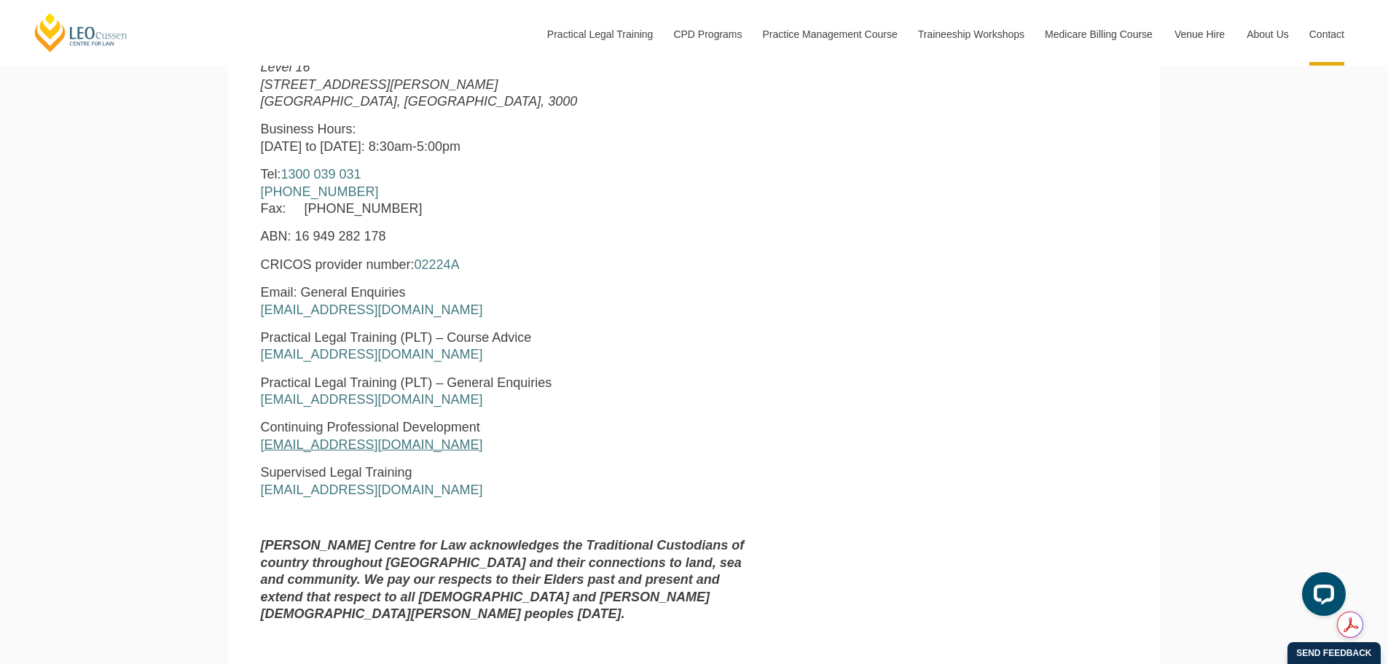
click at [343, 450] on link "enquiries@leocussen.edu.au" at bounding box center [372, 444] width 222 height 15
